Goal: Information Seeking & Learning: Learn about a topic

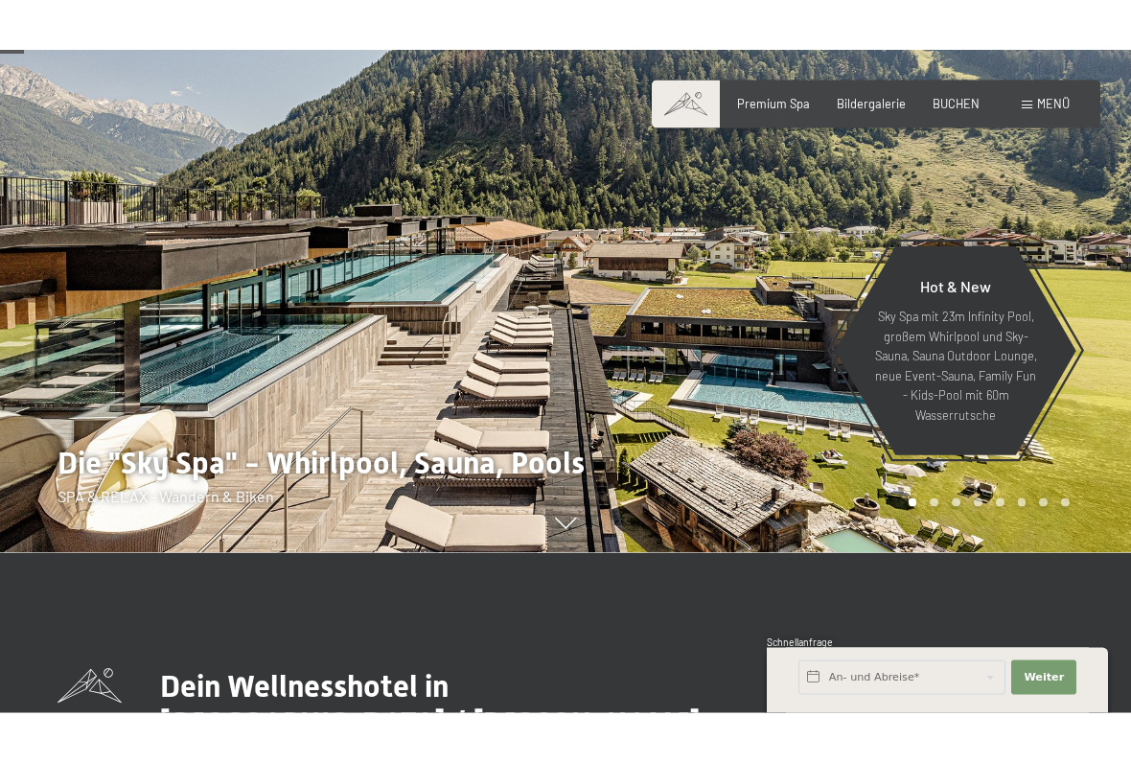
scroll to position [167, 0]
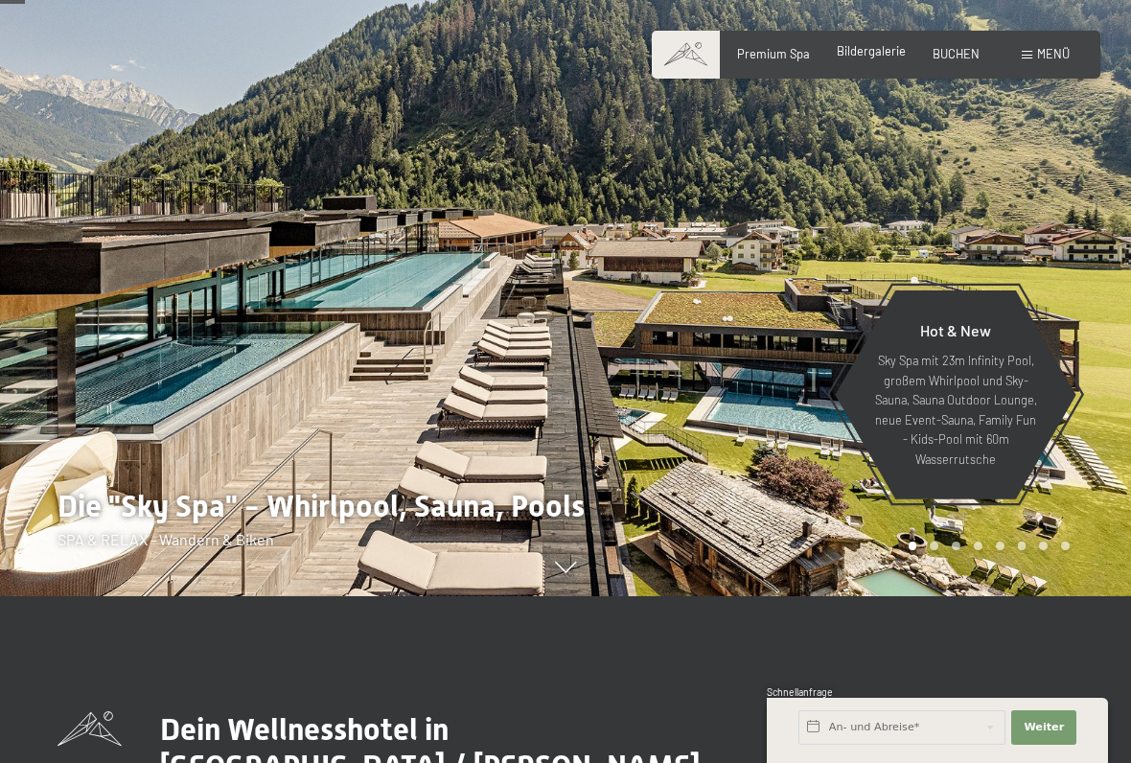
click at [884, 58] on span "Bildergalerie" at bounding box center [871, 50] width 69 height 15
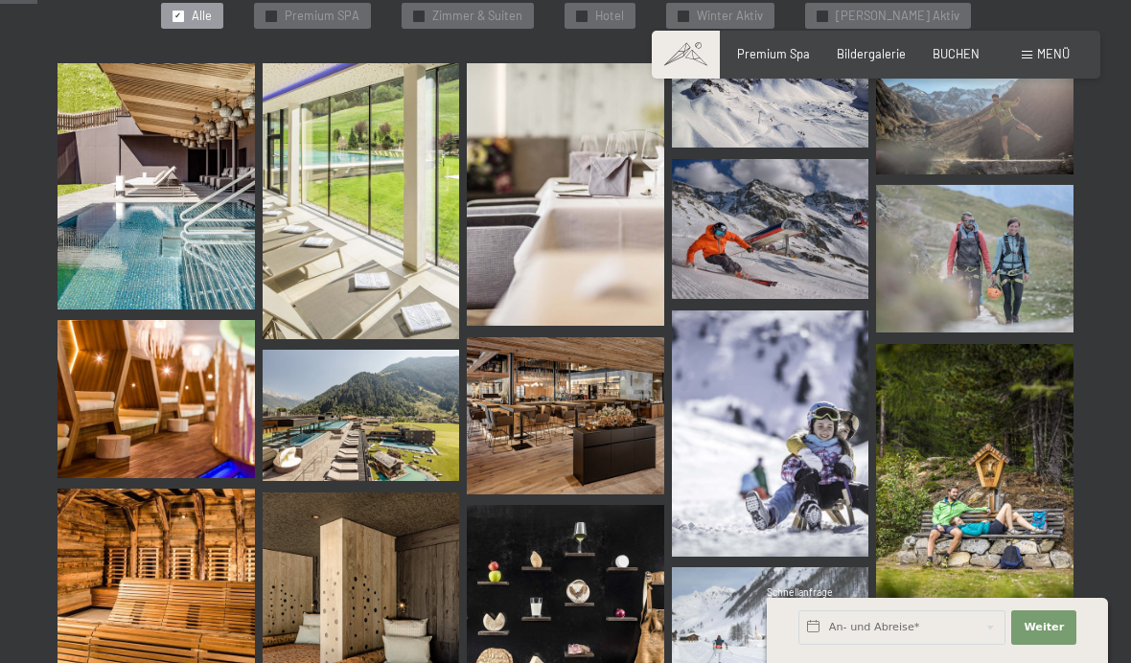
scroll to position [526, 0]
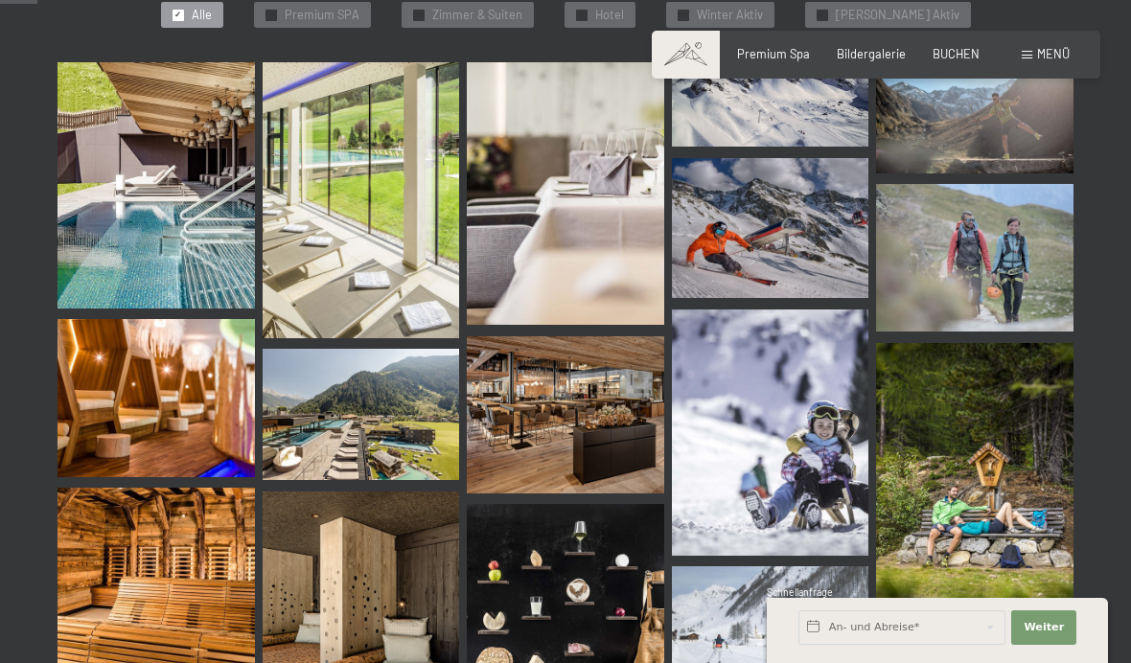
click at [194, 231] on img at bounding box center [155, 185] width 197 height 246
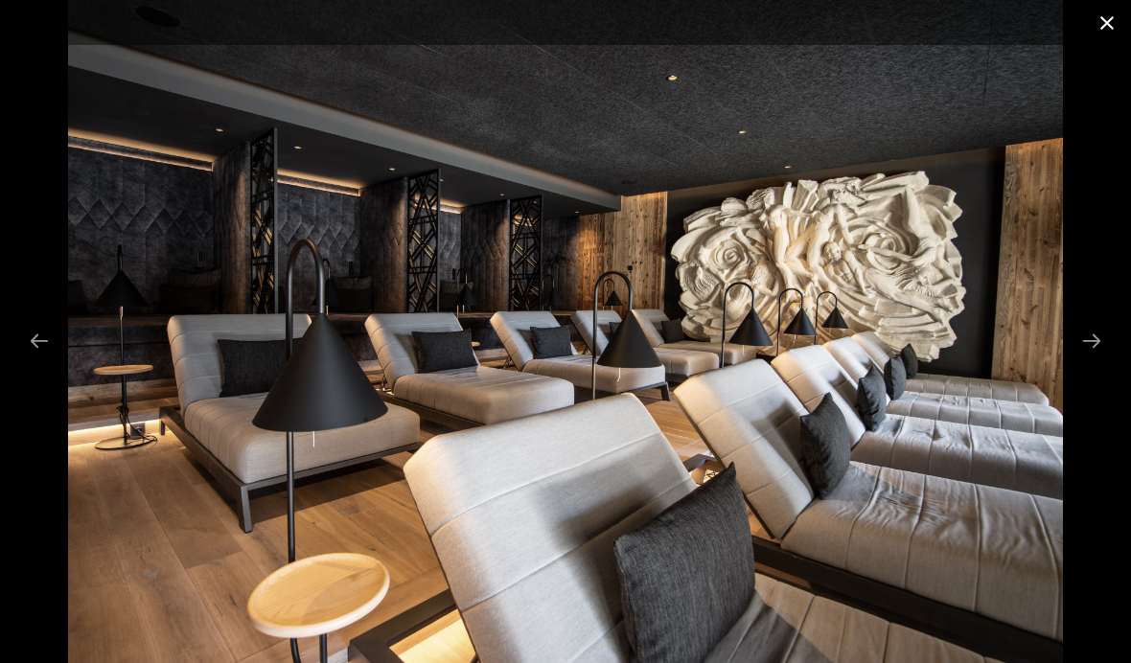
click at [1099, 29] on button "Close gallery" at bounding box center [1107, 22] width 48 height 45
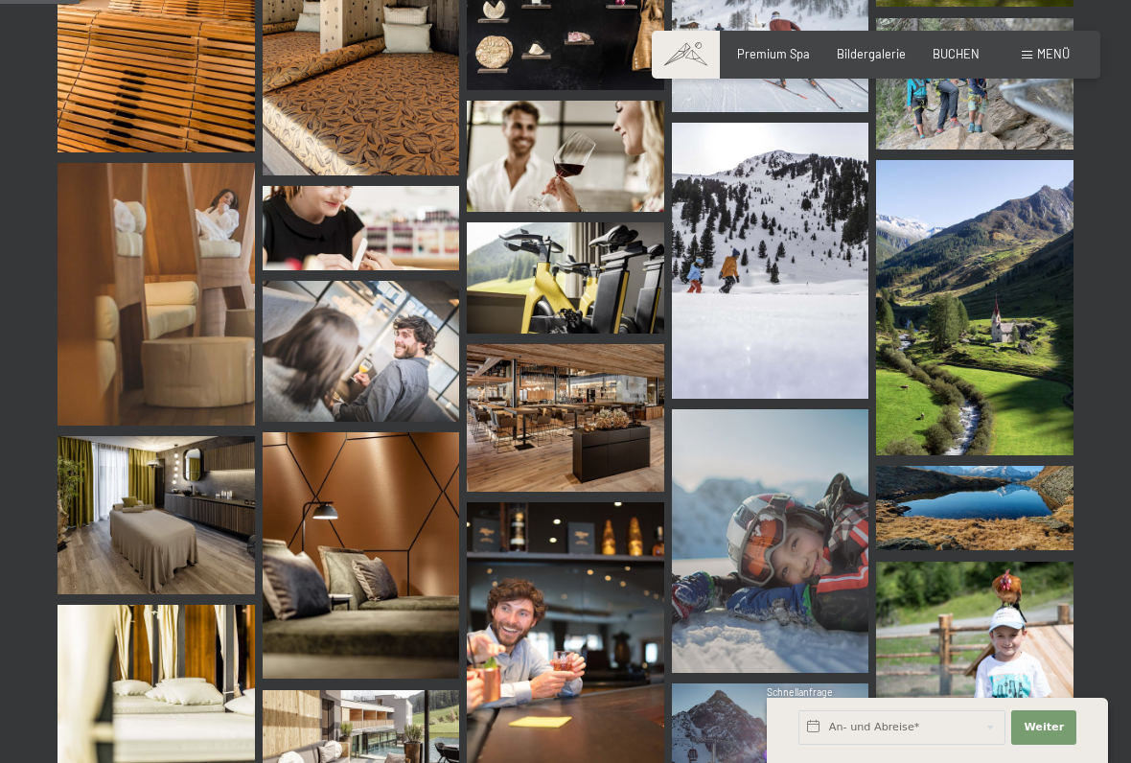
scroll to position [1112, 0]
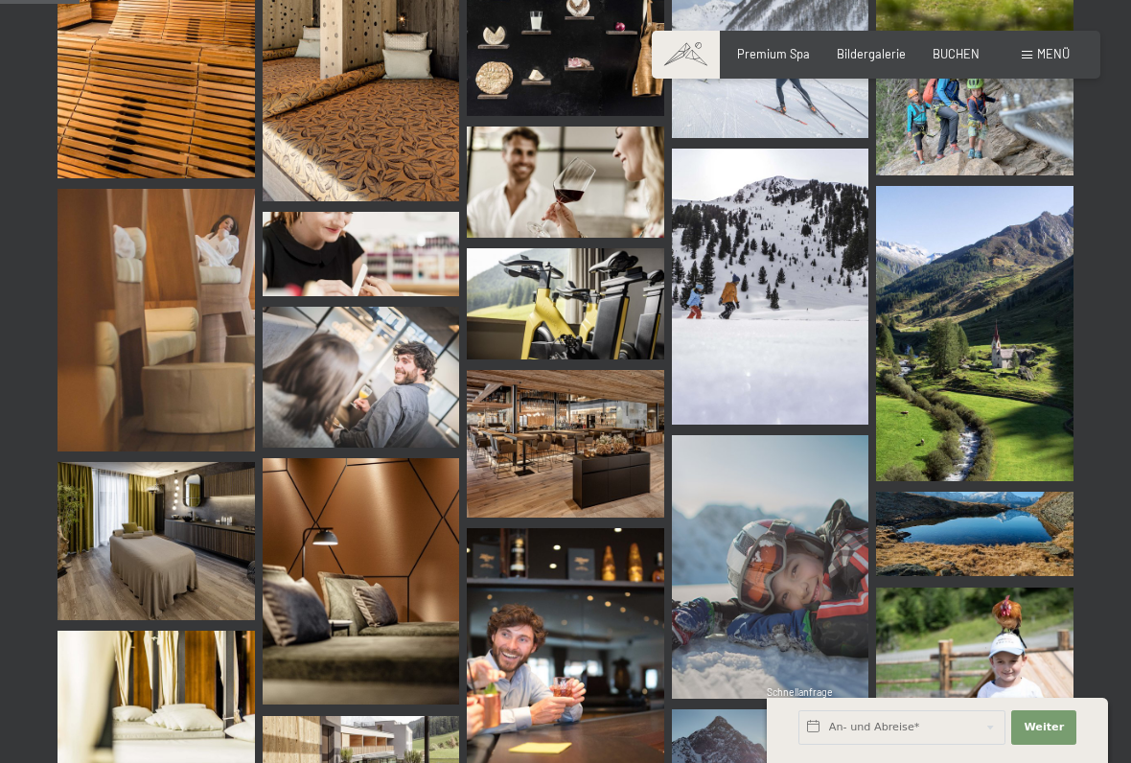
click at [1050, 61] on div "Menü" at bounding box center [1045, 54] width 48 height 17
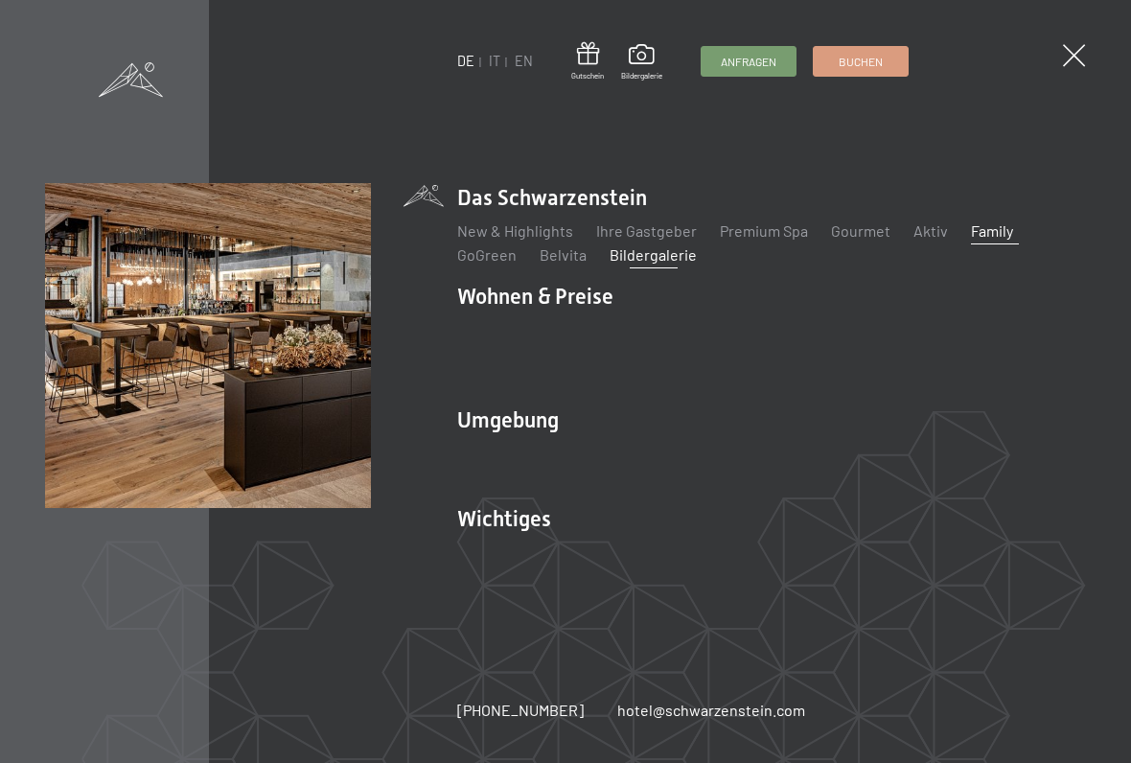
click at [988, 235] on link "Family" at bounding box center [992, 230] width 42 height 18
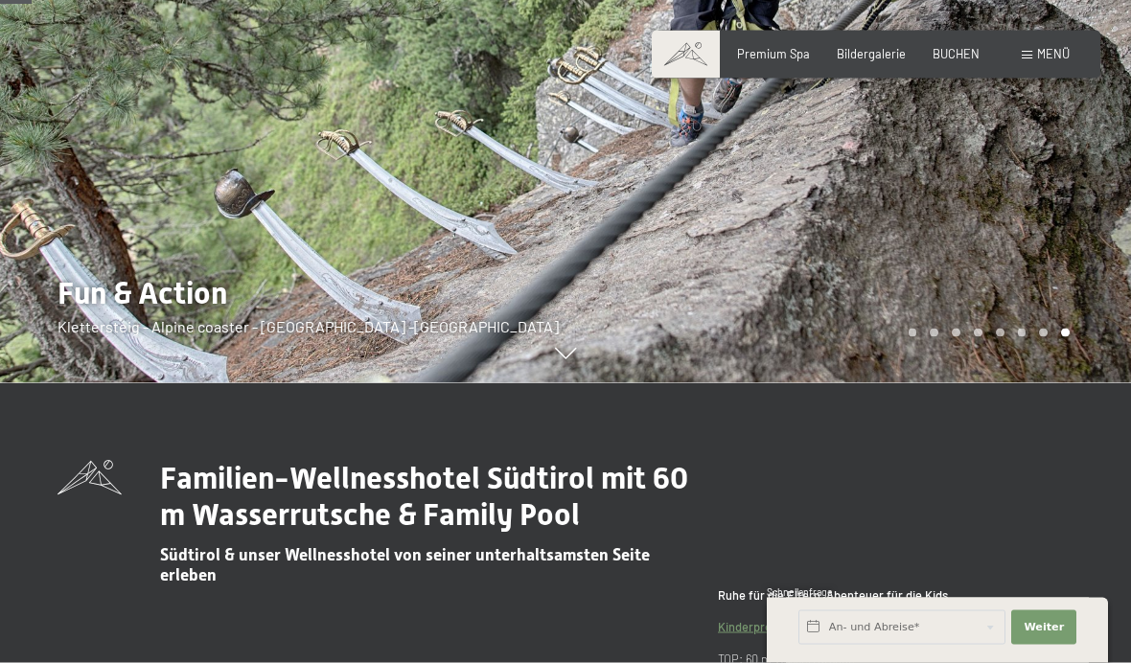
scroll to position [278, 0]
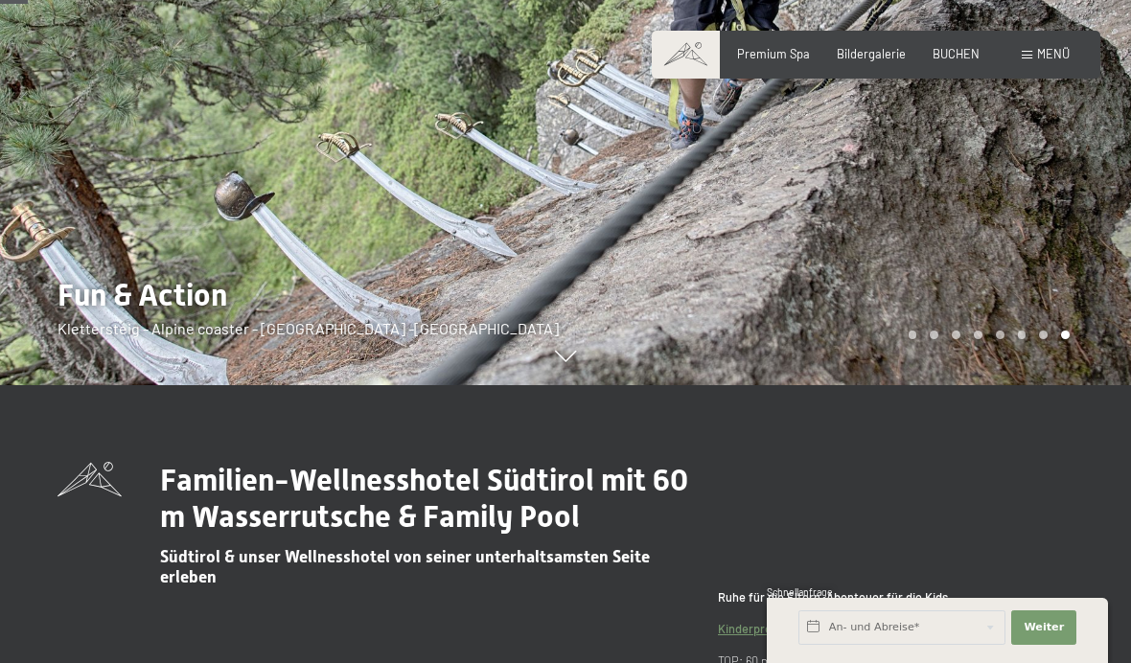
click at [1056, 55] on span "Menü" at bounding box center [1053, 53] width 33 height 15
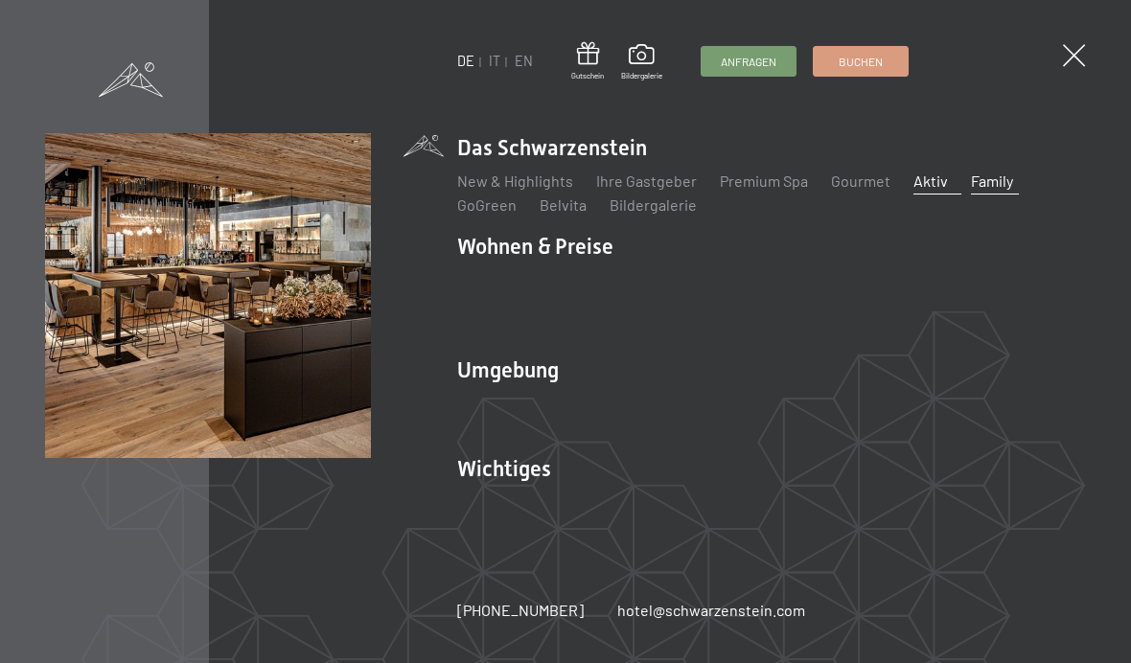
click at [913, 189] on link "Aktiv" at bounding box center [930, 181] width 34 height 18
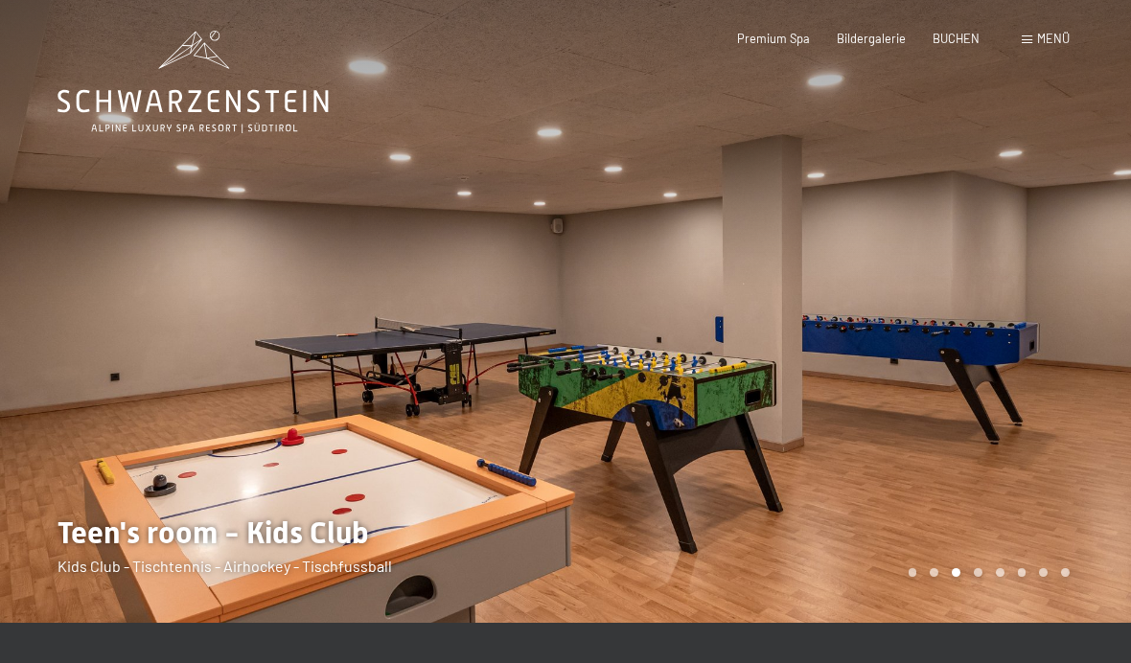
click at [1031, 41] on span at bounding box center [1026, 39] width 11 height 9
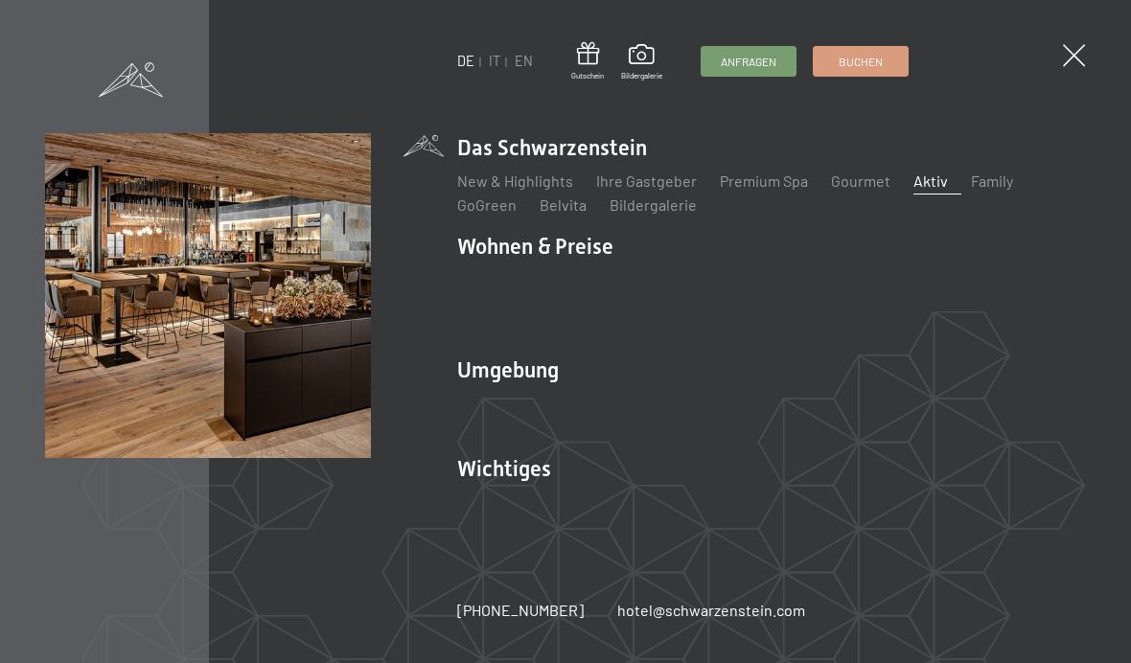
click at [930, 186] on link "Aktiv" at bounding box center [930, 181] width 34 height 18
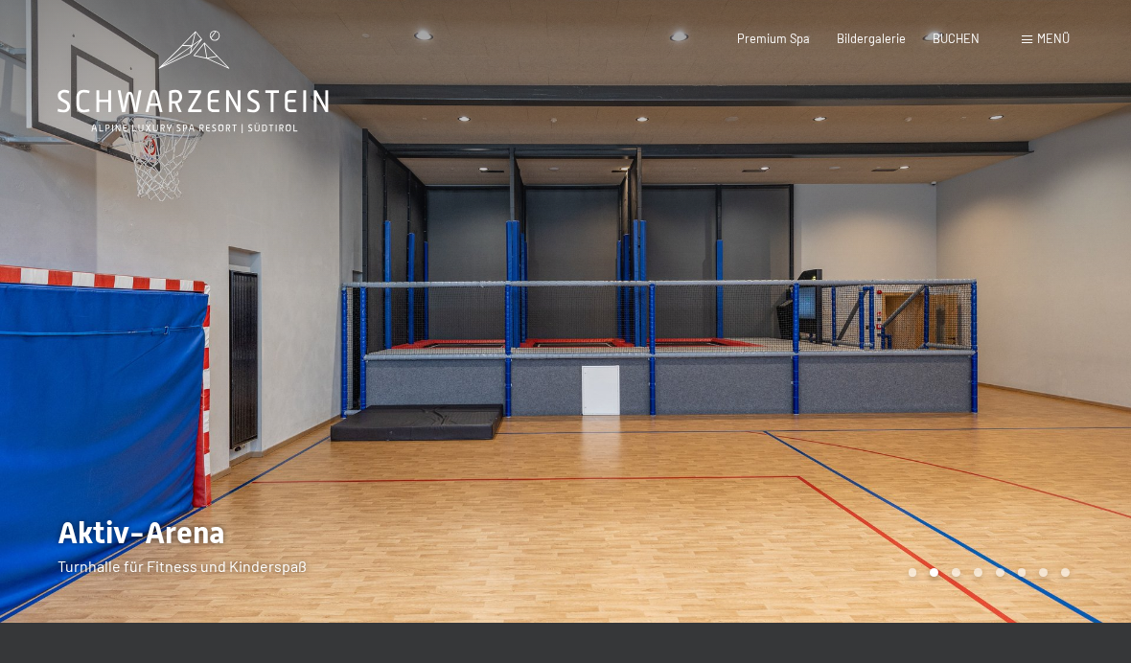
click at [1026, 46] on div "Menü" at bounding box center [1045, 39] width 48 height 17
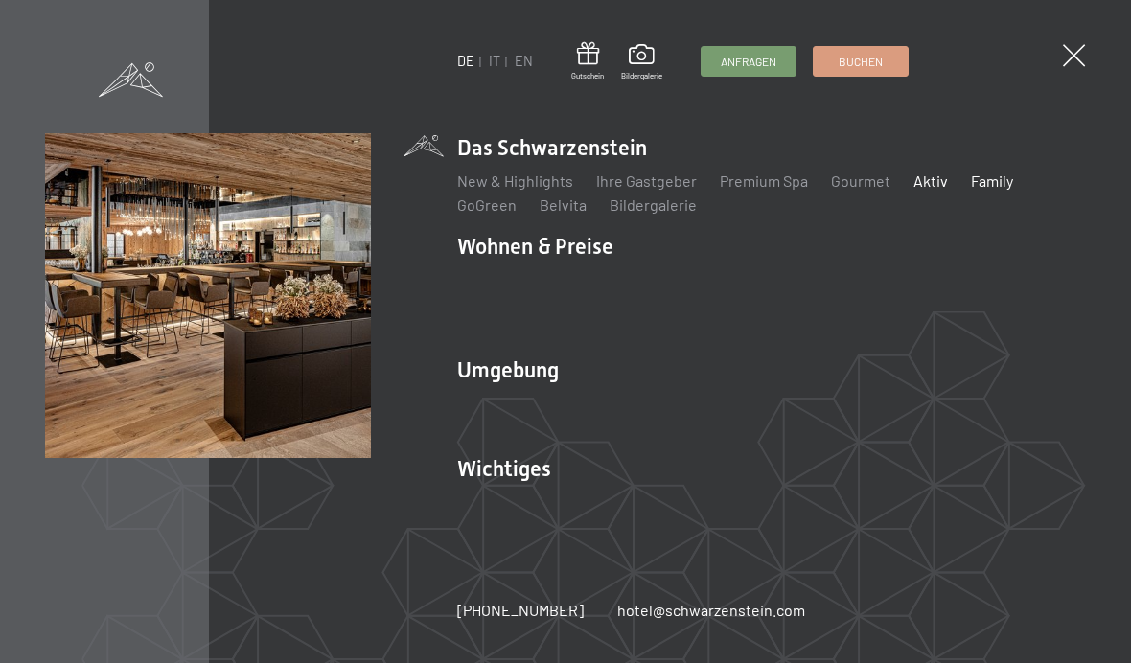
click at [980, 190] on link "Family" at bounding box center [992, 181] width 42 height 18
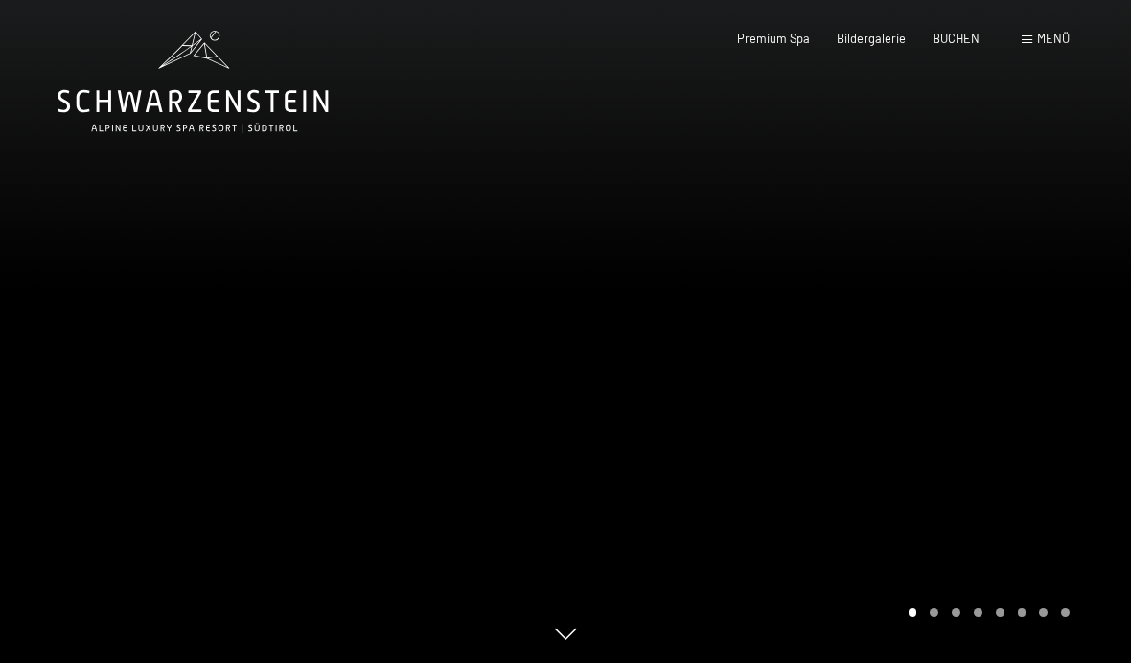
click at [1045, 38] on span "Menü" at bounding box center [1053, 38] width 33 height 15
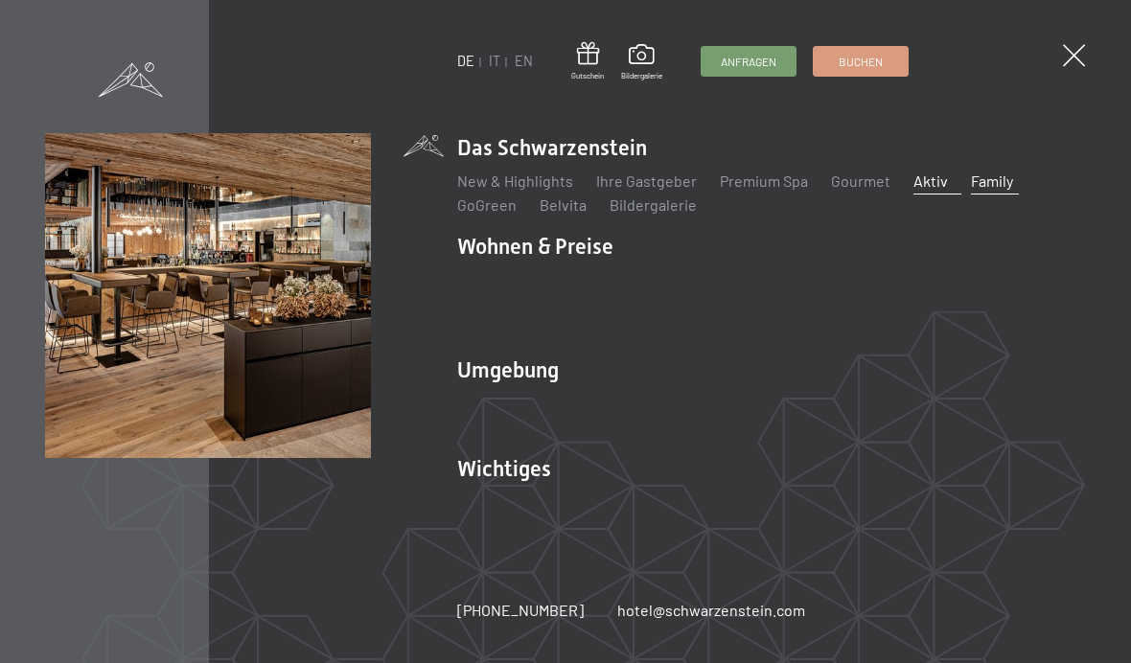
click at [914, 190] on link "Aktiv" at bounding box center [930, 181] width 34 height 18
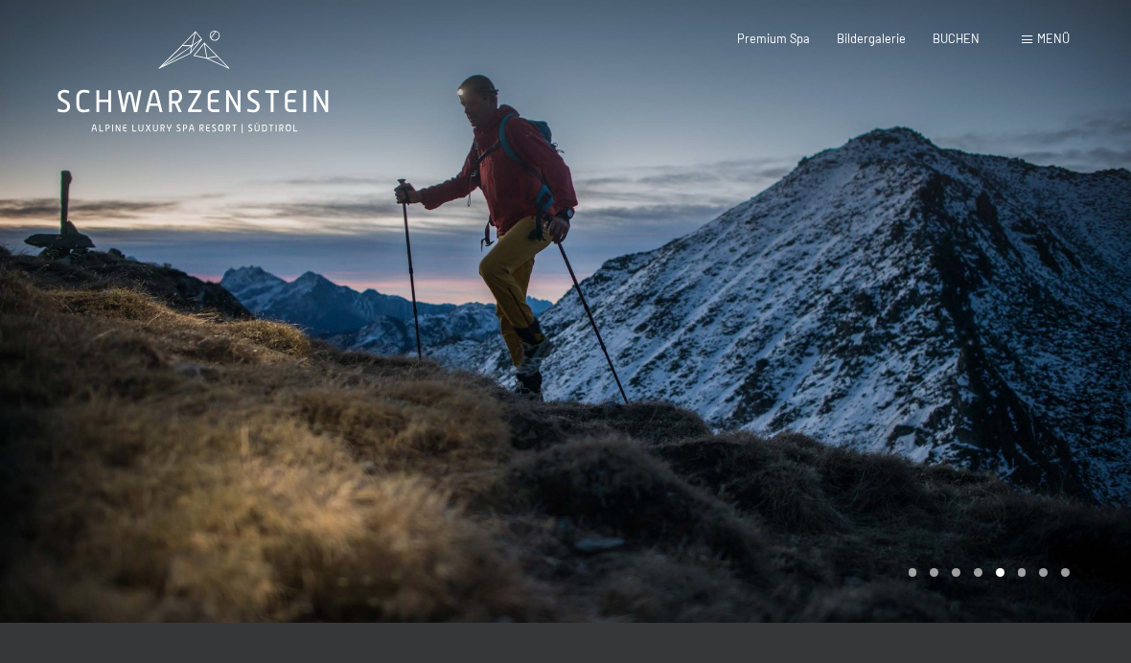
click at [1040, 37] on span "Menü" at bounding box center [1053, 38] width 33 height 15
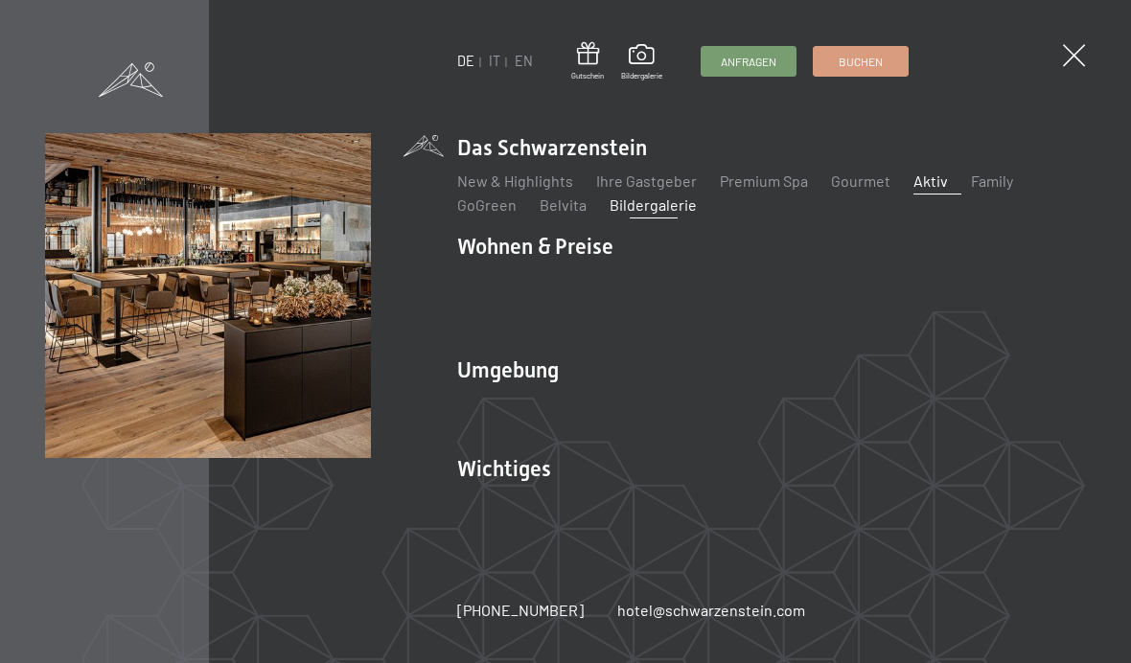
click at [655, 212] on link "Bildergalerie" at bounding box center [652, 204] width 87 height 18
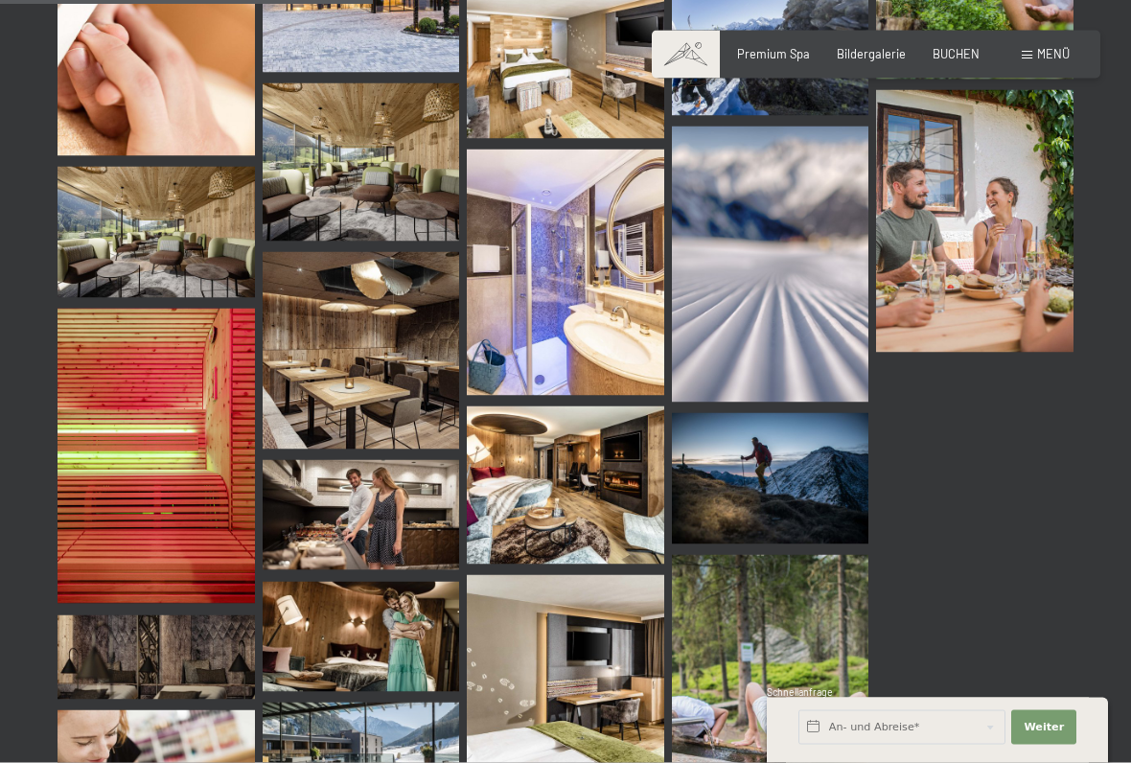
scroll to position [5217, 0]
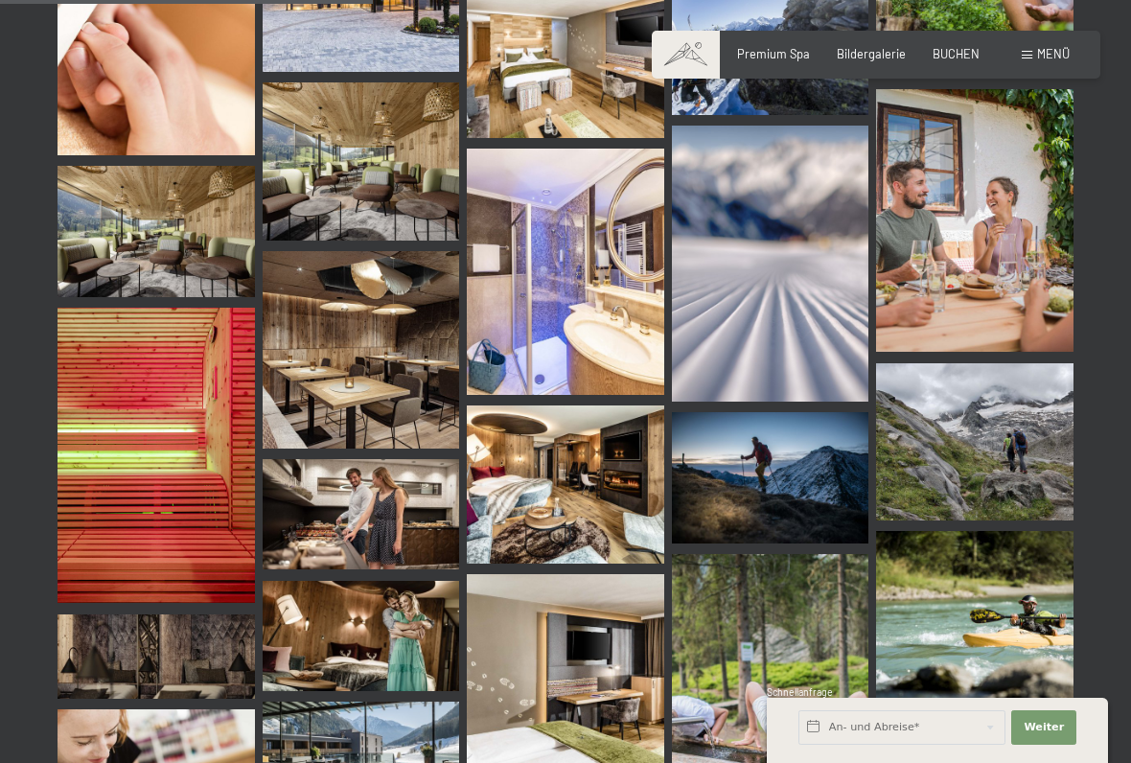
click at [644, 280] on img at bounding box center [565, 272] width 197 height 246
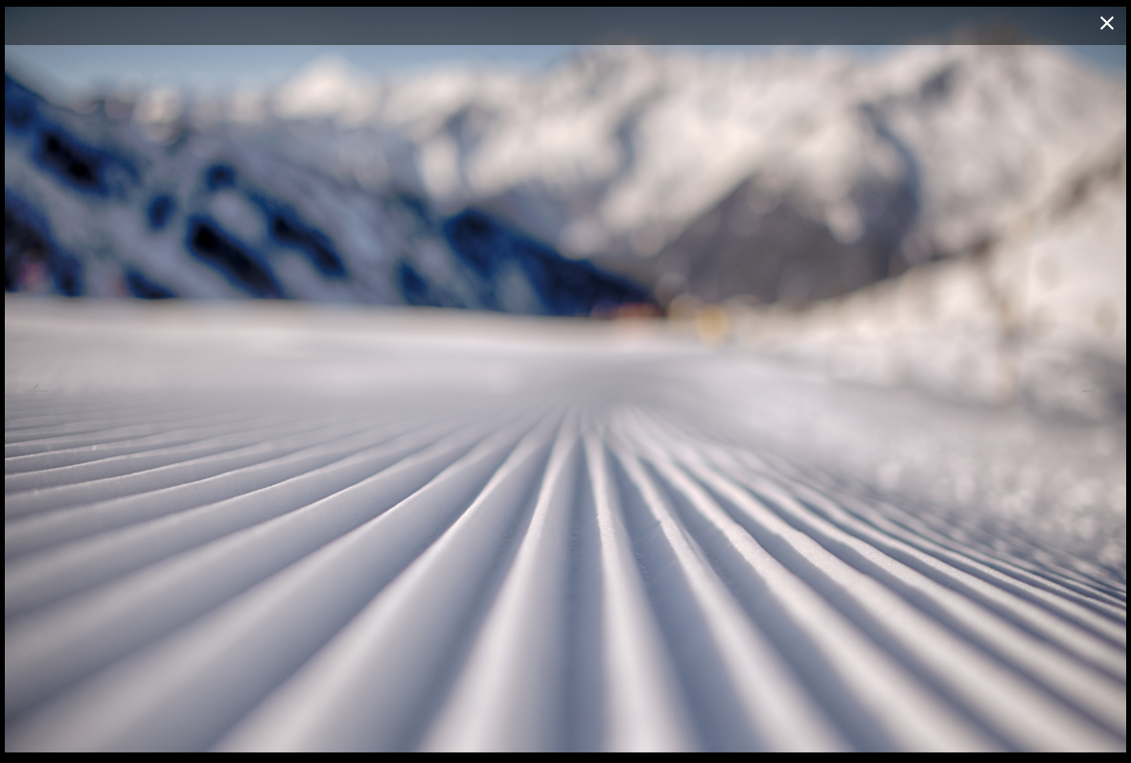
click at [1095, 38] on button "Close gallery" at bounding box center [1107, 22] width 48 height 45
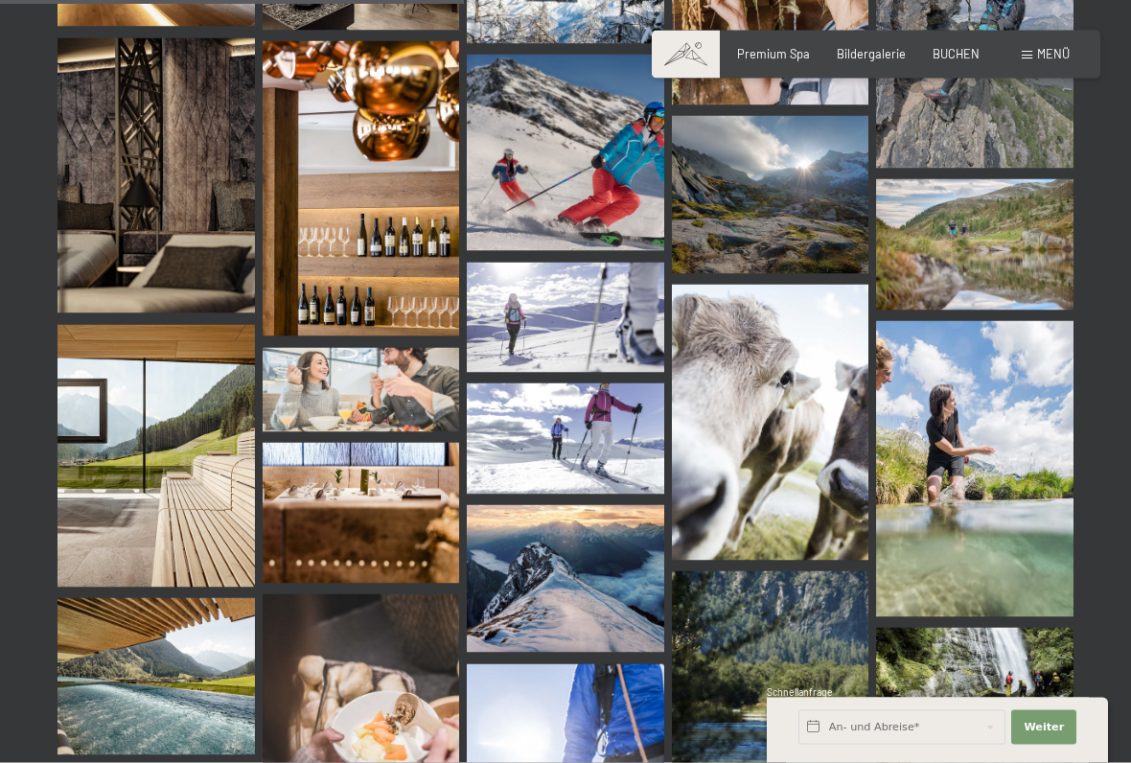
scroll to position [6503, 0]
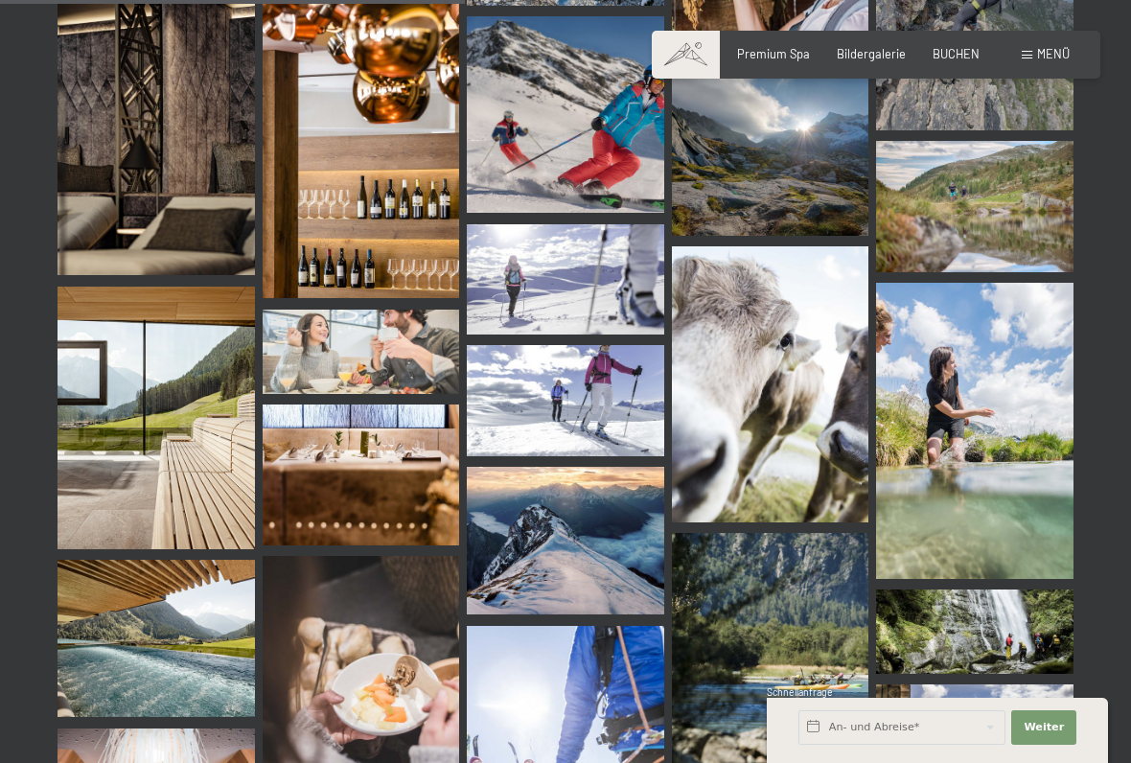
click at [821, 296] on img at bounding box center [770, 384] width 197 height 276
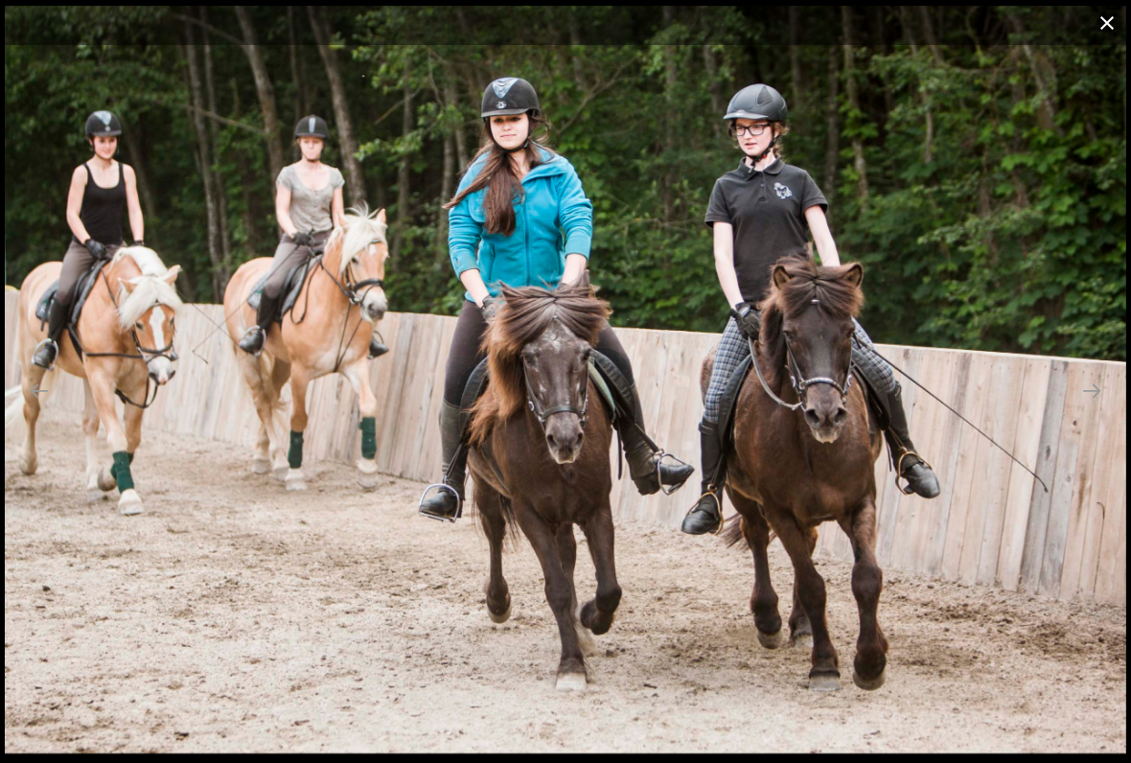
click at [1102, 28] on button "Close gallery" at bounding box center [1107, 22] width 48 height 45
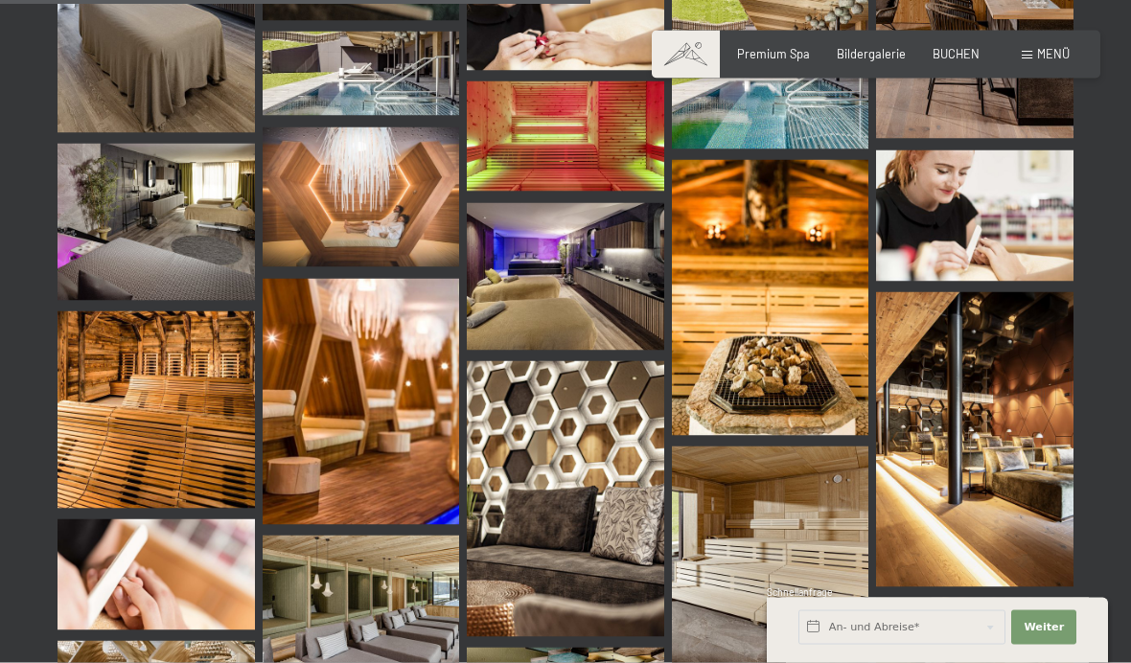
scroll to position [8277, 0]
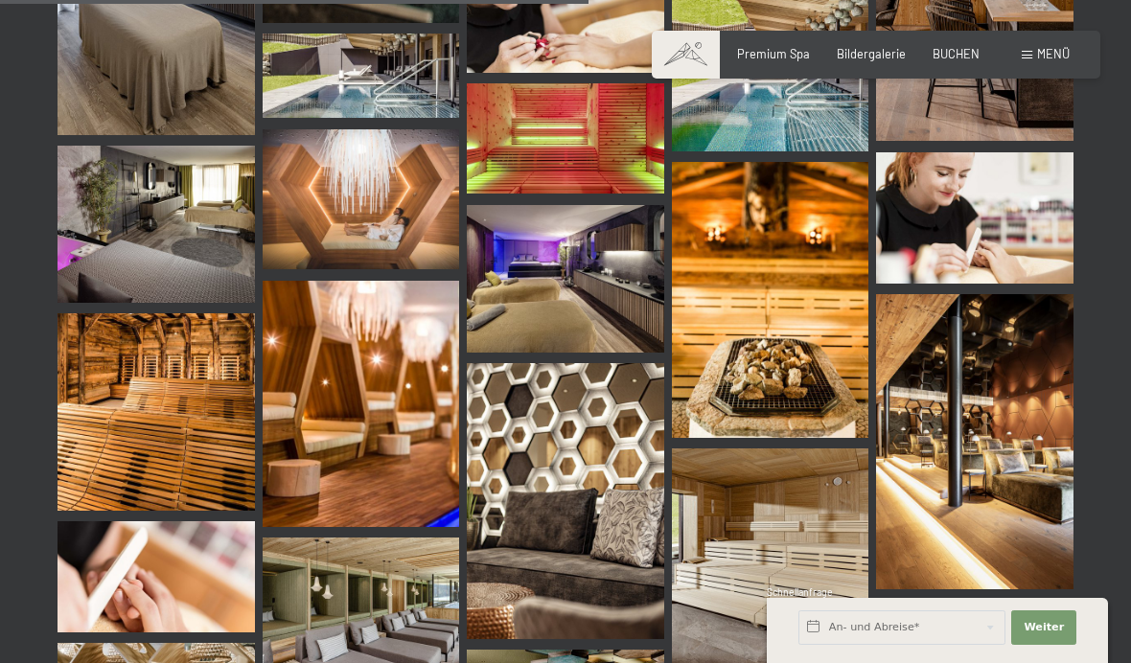
click at [609, 287] on img at bounding box center [565, 279] width 197 height 148
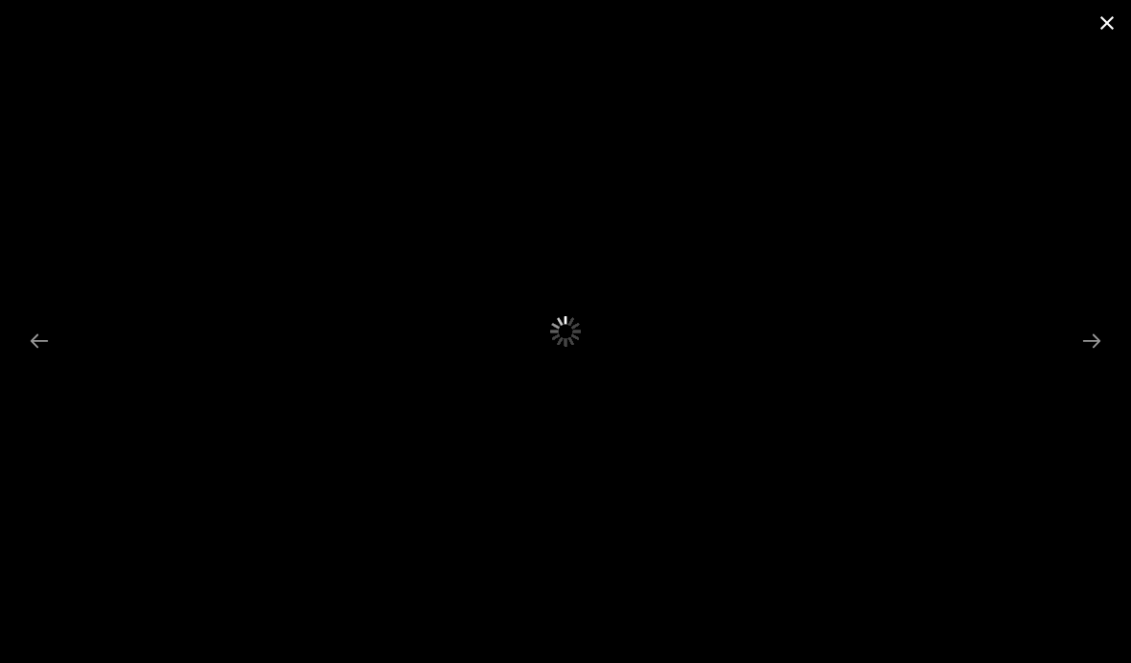
click at [1098, 28] on button "Close gallery" at bounding box center [1107, 22] width 48 height 45
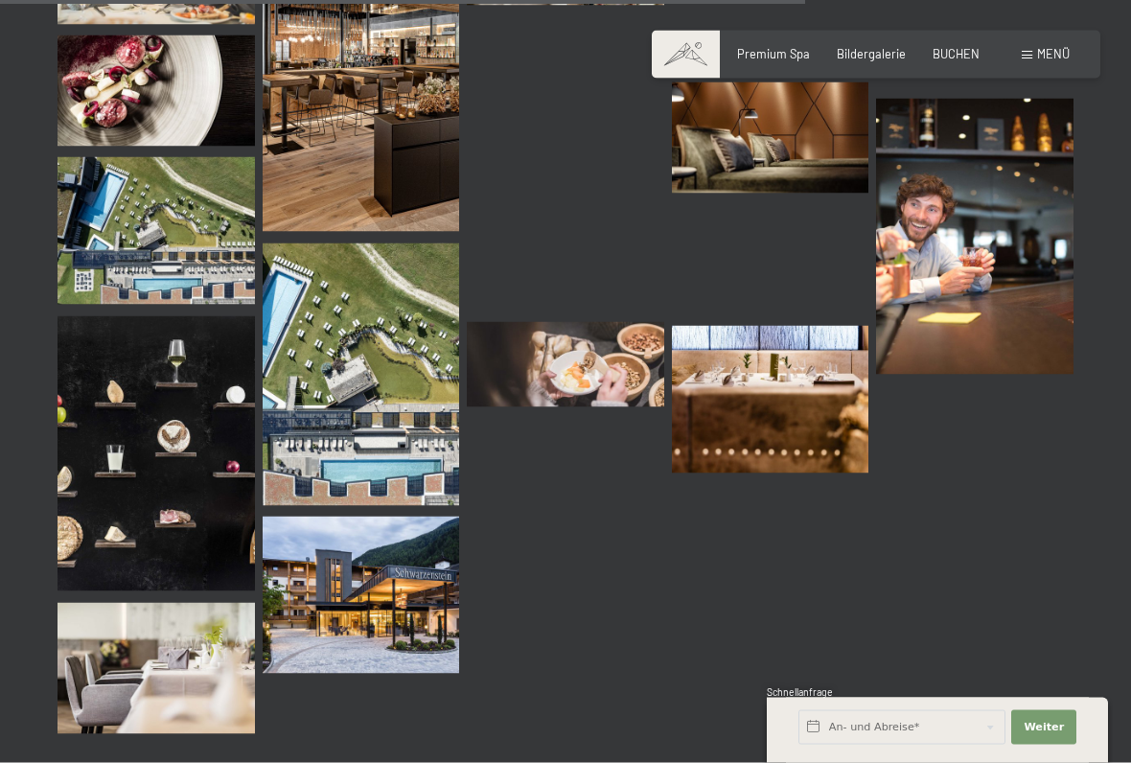
scroll to position [11254, 0]
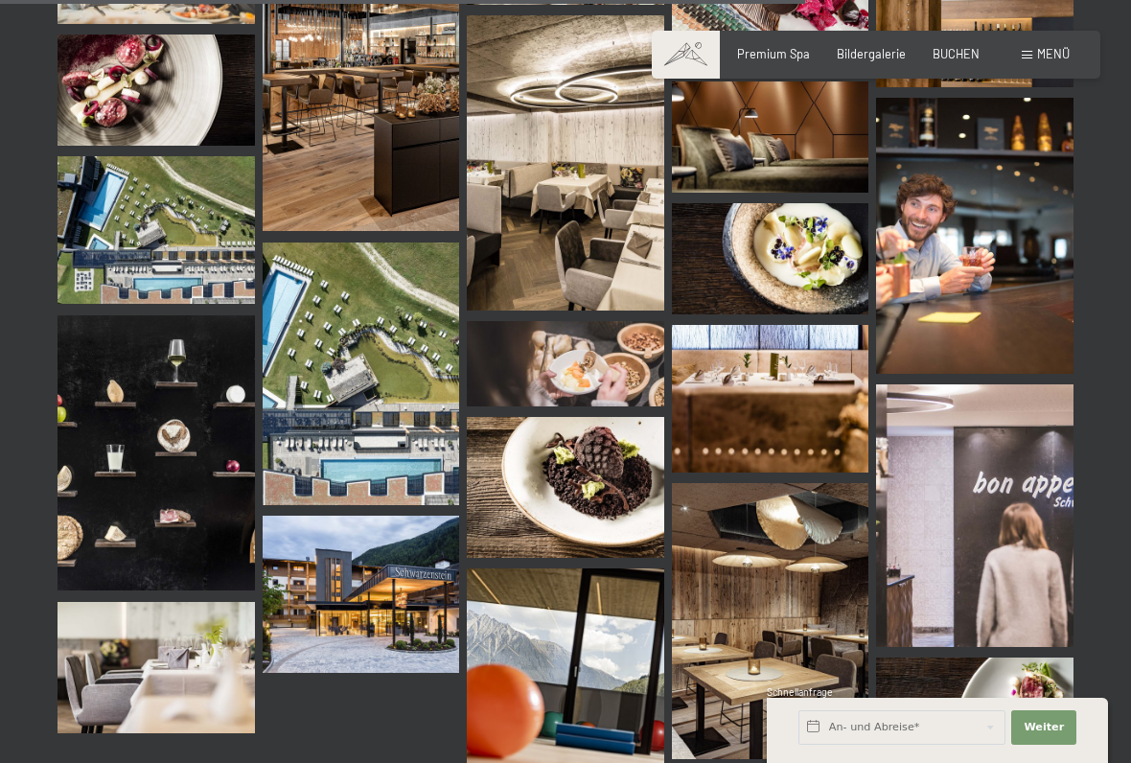
click at [336, 313] on img at bounding box center [361, 373] width 197 height 263
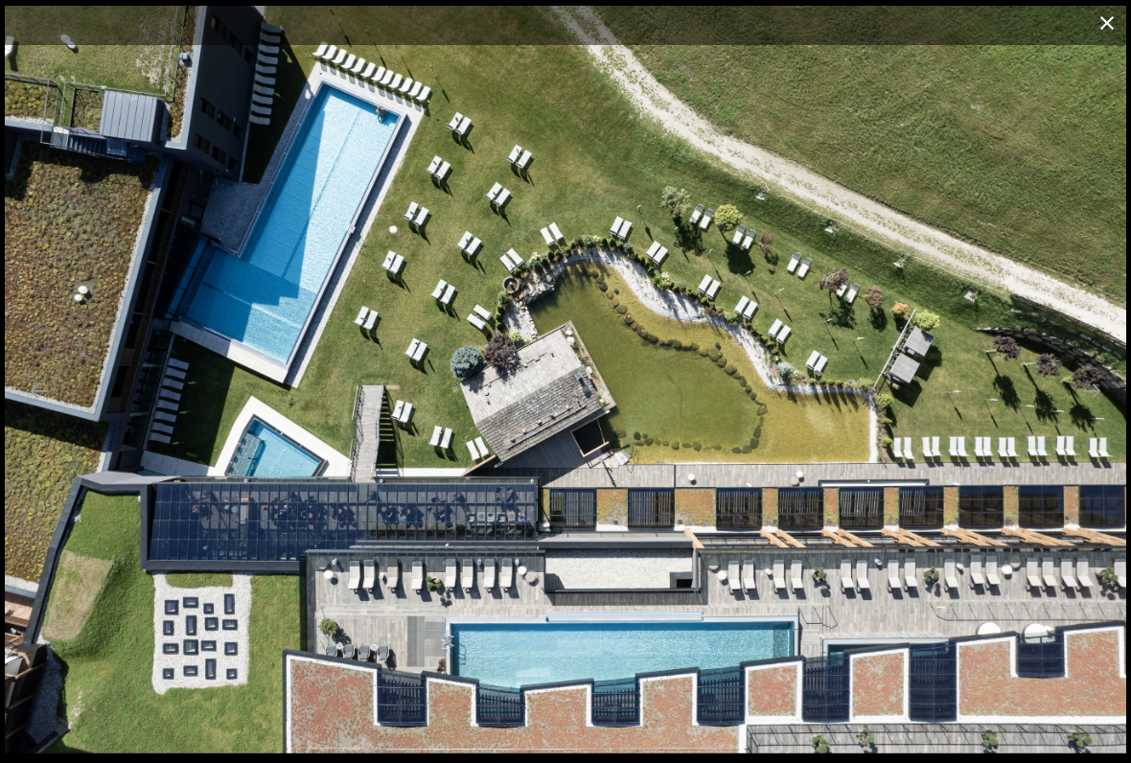
click at [1107, 32] on button "Close gallery" at bounding box center [1107, 22] width 48 height 45
